Goal: Task Accomplishment & Management: Manage account settings

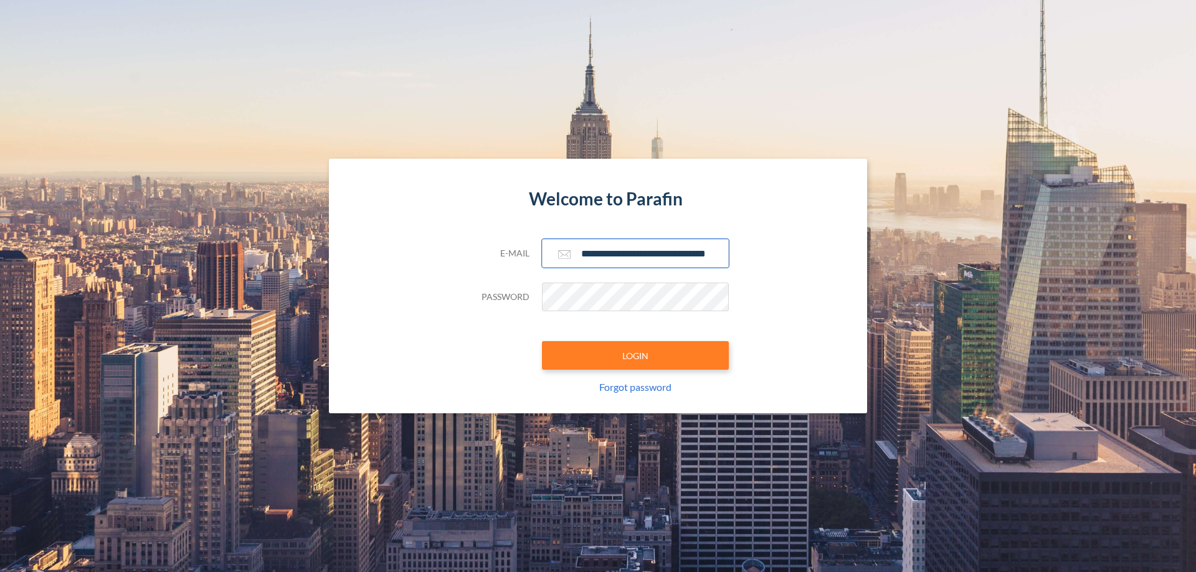
type input "**********"
click at [635, 356] on button "LOGIN" at bounding box center [635, 355] width 187 height 29
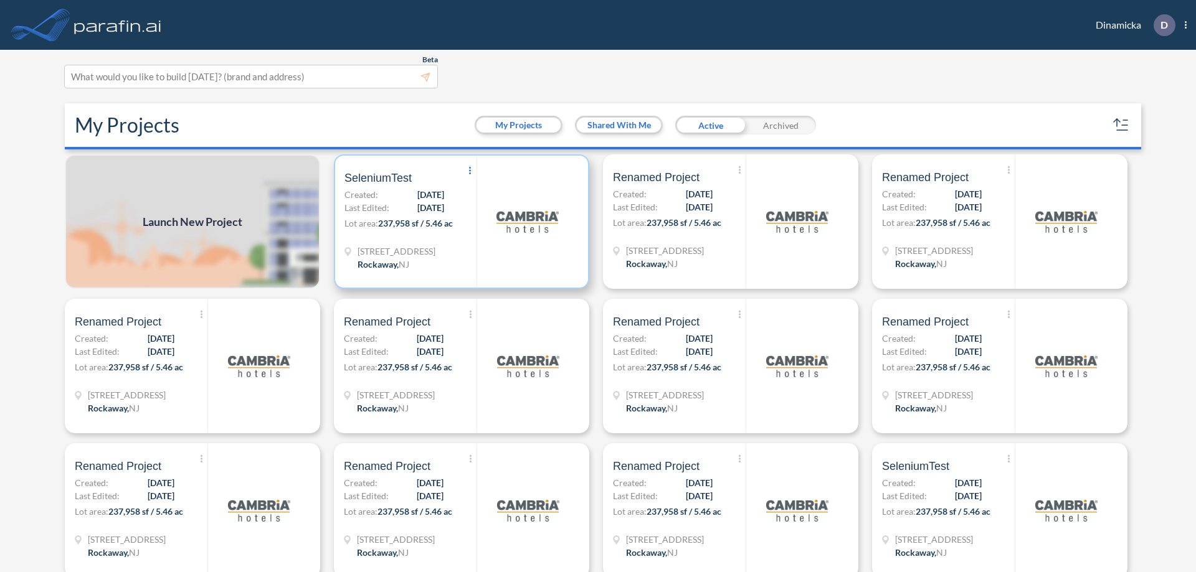
scroll to position [3, 0]
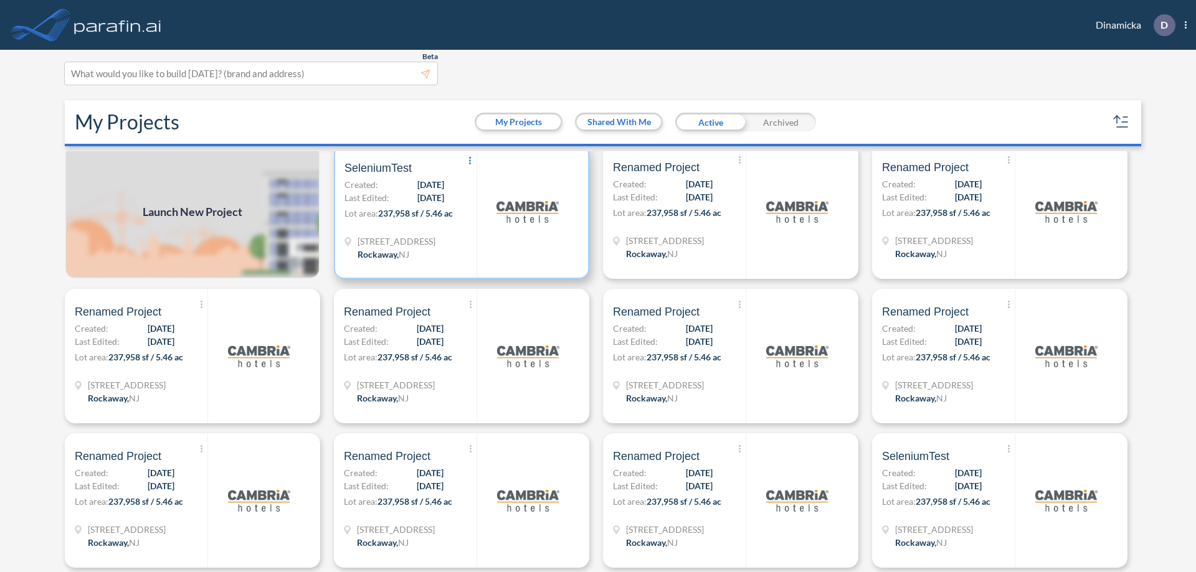
click at [469, 161] on icon at bounding box center [470, 160] width 2 height 7
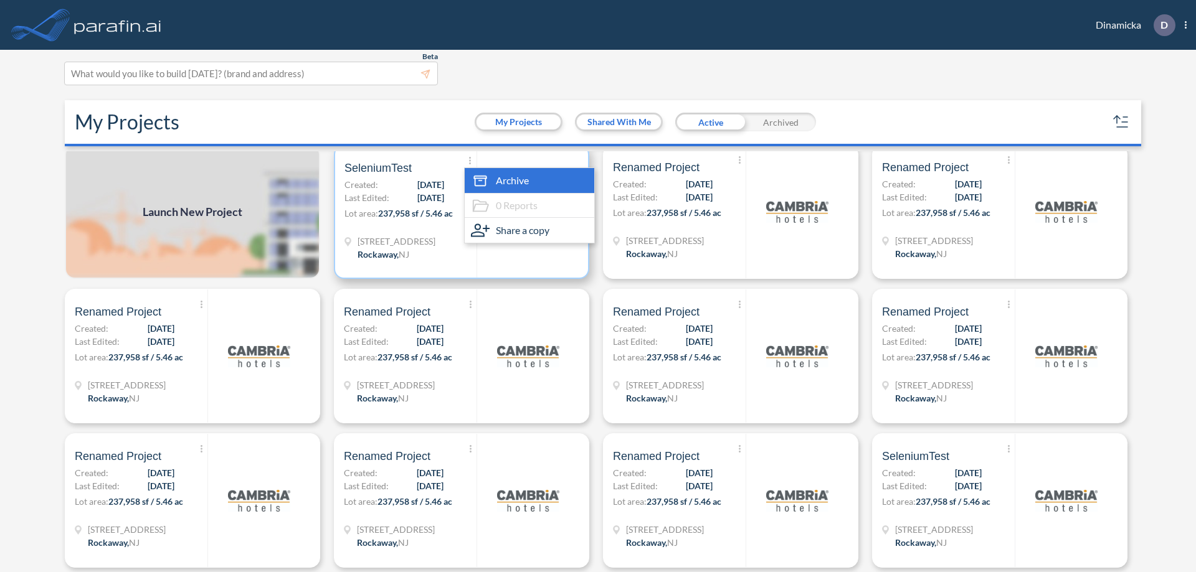
scroll to position [12, 0]
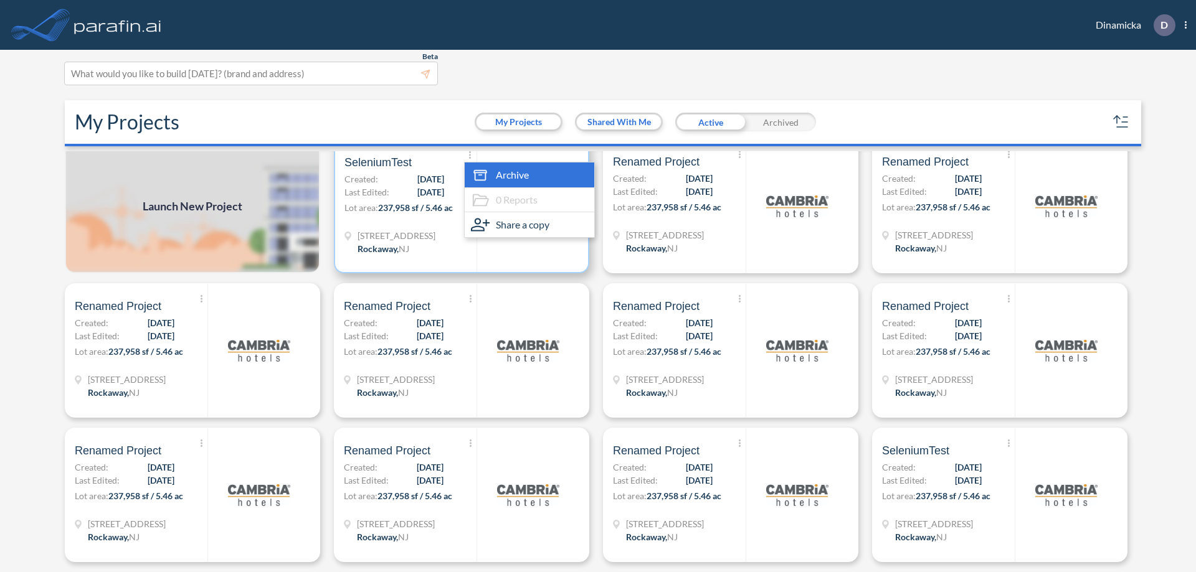
click at [527, 175] on span "Archive" at bounding box center [512, 175] width 33 height 15
